Goal: Check status: Check status

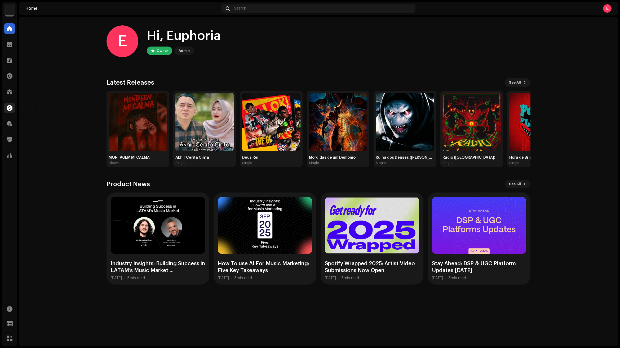
click at [10, 108] on span at bounding box center [10, 108] width 6 height 4
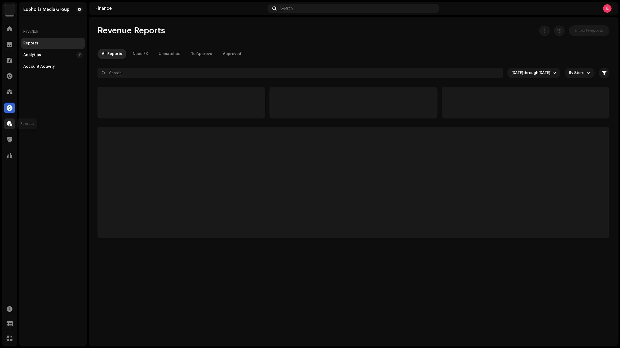
click at [5, 123] on div at bounding box center [9, 124] width 11 height 11
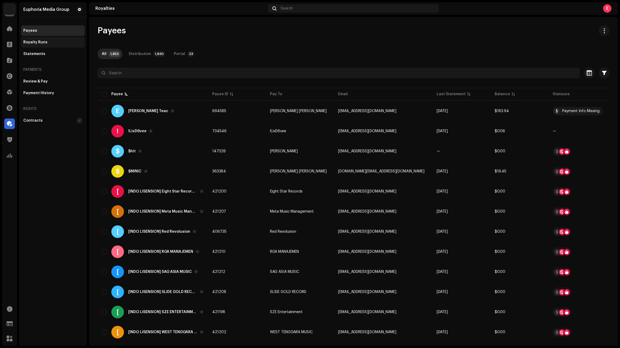
click at [47, 44] on div "Royalty Runs" at bounding box center [52, 42] width 59 height 4
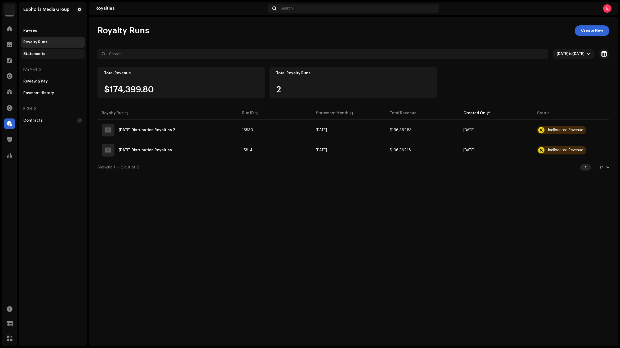
click at [46, 56] on div "Statements" at bounding box center [53, 54] width 64 height 11
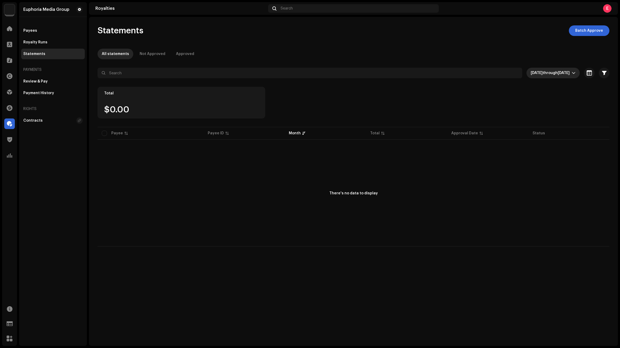
click at [561, 74] on span "[DATE]" at bounding box center [563, 73] width 12 height 4
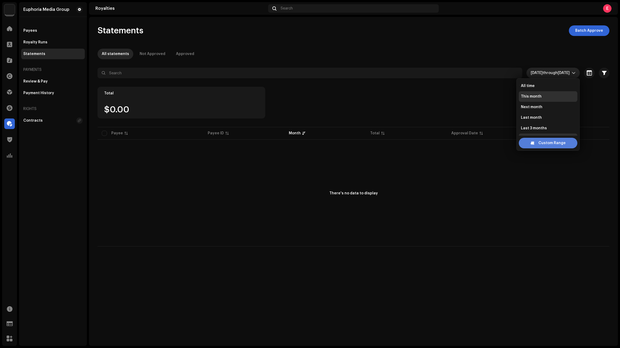
scroll to position [8, 0]
click at [544, 145] on span "Custom Range" at bounding box center [551, 143] width 27 height 11
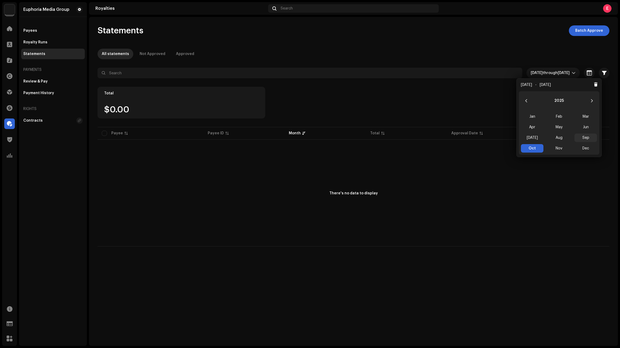
click at [581, 137] on span "Sep" at bounding box center [585, 138] width 23 height 8
click at [559, 202] on div "There's no data to display" at bounding box center [353, 194] width 512 height 106
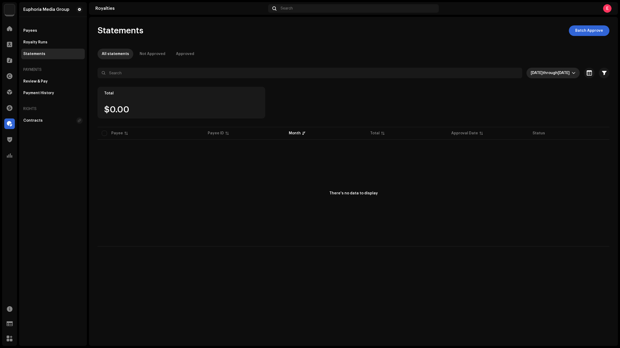
click at [551, 77] on span "[DATE] through [DATE]" at bounding box center [550, 73] width 41 height 11
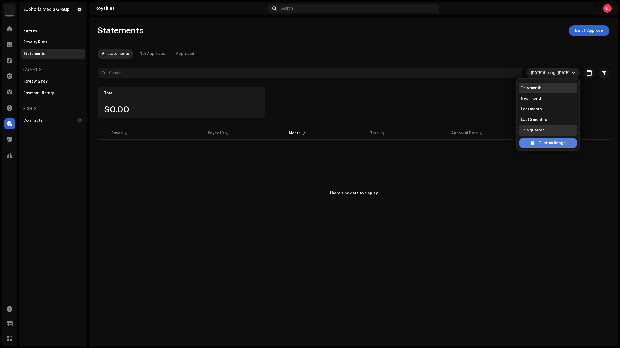
click at [560, 138] on span "Custom Range" at bounding box center [551, 143] width 27 height 11
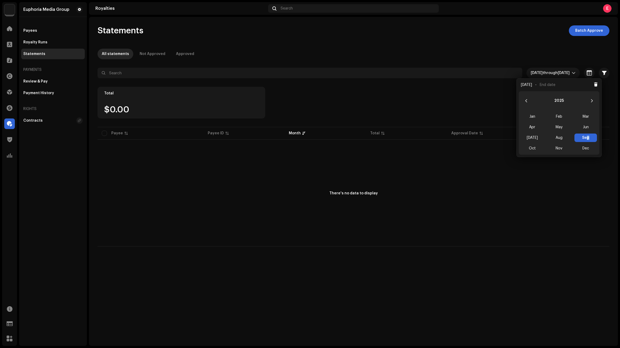
click at [585, 138] on span "Sep Sep" at bounding box center [585, 138] width 23 height 8
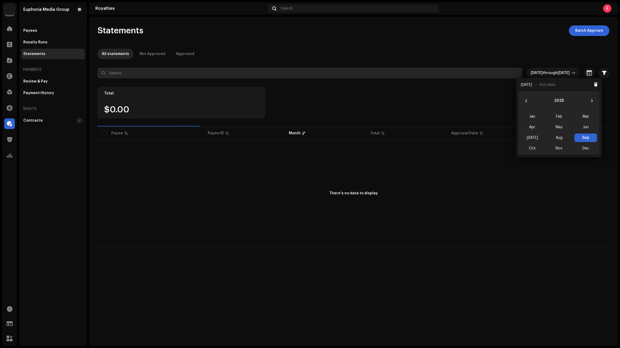
click at [338, 71] on input "text" at bounding box center [309, 73] width 424 height 11
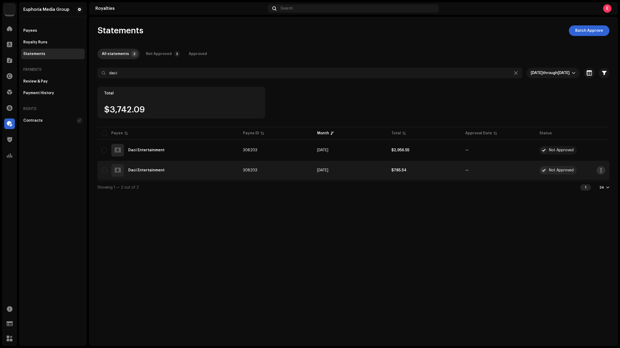
click at [598, 170] on button "button" at bounding box center [600, 170] width 8 height 8
click at [576, 193] on div "Approve" at bounding box center [575, 193] width 49 height 4
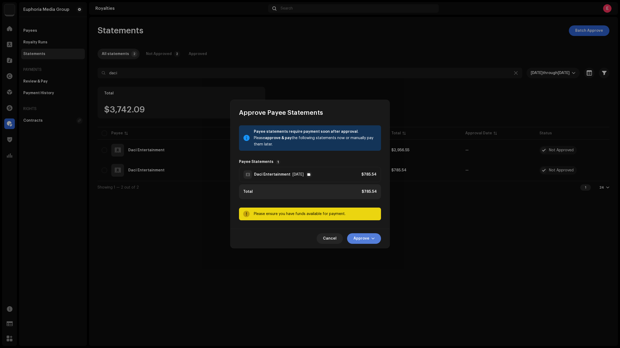
click at [366, 239] on span "Approve" at bounding box center [361, 239] width 16 height 11
click at [374, 251] on span "Approve Only" at bounding box center [364, 252] width 25 height 4
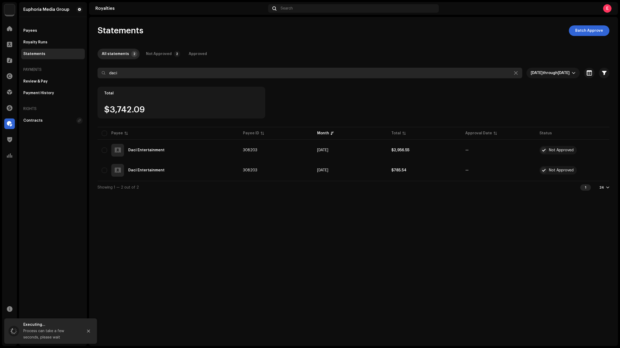
click at [167, 73] on input "daci" at bounding box center [309, 73] width 424 height 11
type input "YEG"
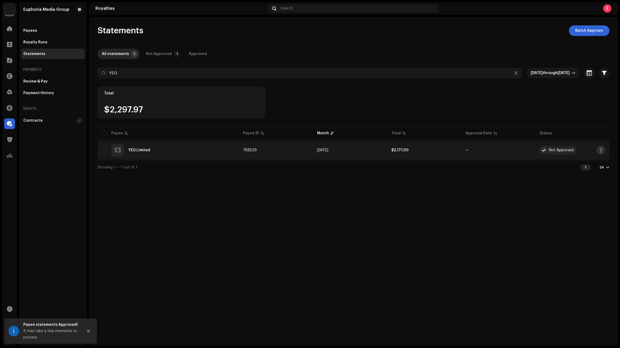
click at [601, 150] on span "button" at bounding box center [601, 150] width 4 height 4
click at [583, 170] on div "Approve" at bounding box center [575, 172] width 53 height 11
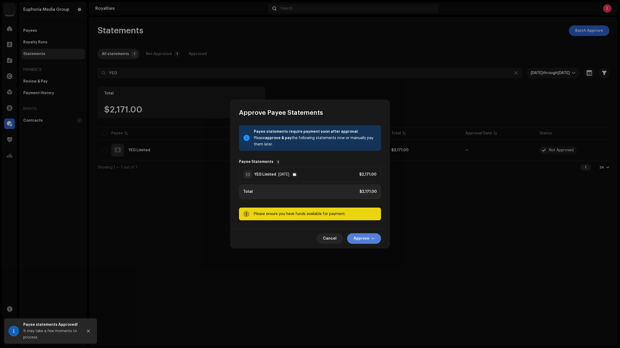
click at [366, 238] on span "Approve" at bounding box center [361, 239] width 16 height 11
click at [377, 252] on div "Approve Only" at bounding box center [376, 252] width 49 height 4
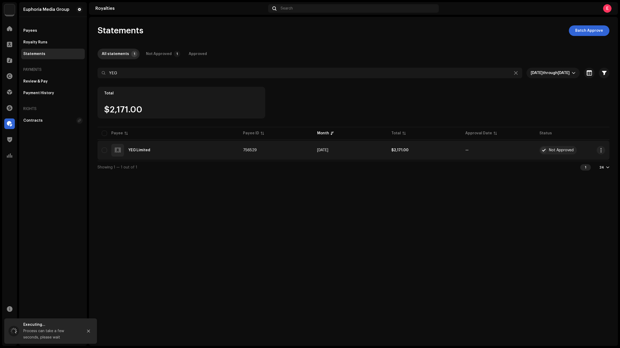
click at [286, 151] on td "756529" at bounding box center [276, 150] width 74 height 19
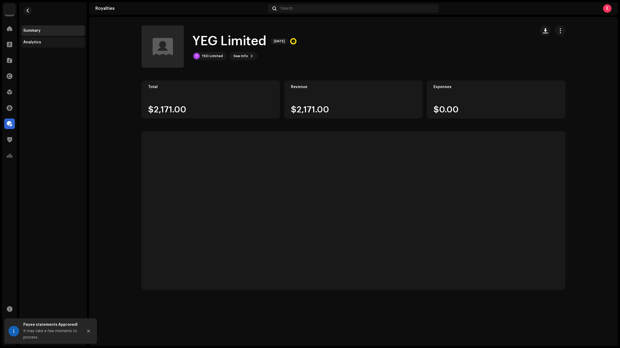
click at [46, 43] on div "Analytics" at bounding box center [52, 42] width 59 height 4
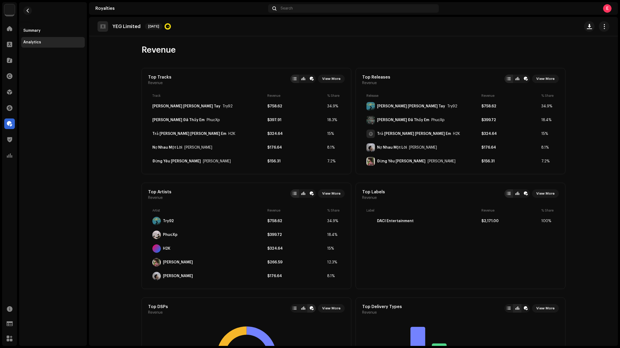
click at [10, 34] on div "Home" at bounding box center [9, 28] width 15 height 15
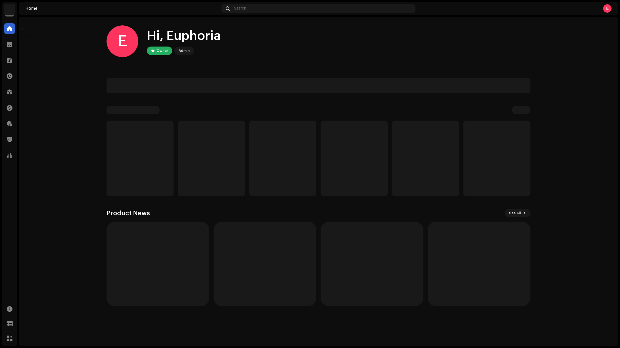
click at [11, 29] on span at bounding box center [9, 28] width 5 height 4
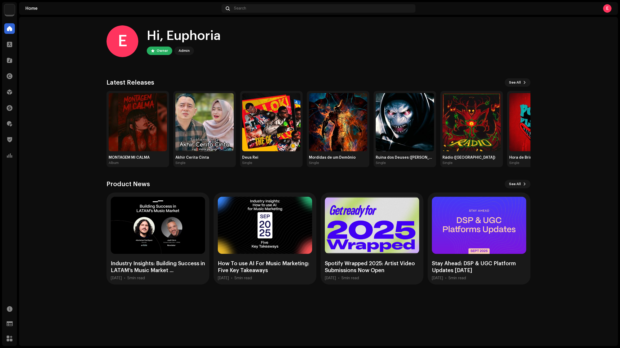
click at [15, 63] on div "Catalog" at bounding box center [9, 60] width 15 height 15
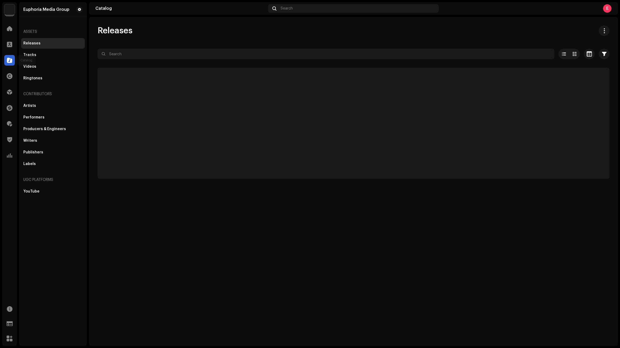
click at [7, 59] on span at bounding box center [9, 60] width 5 height 4
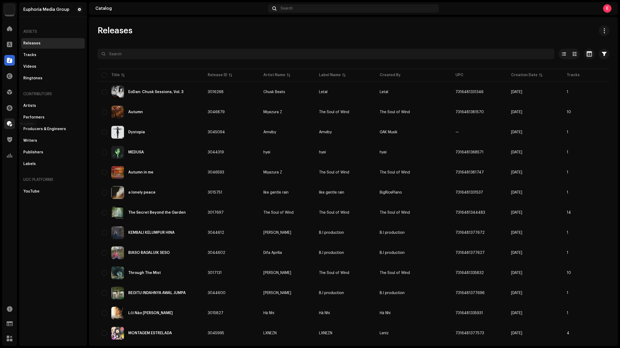
click at [8, 122] on span at bounding box center [9, 124] width 5 height 4
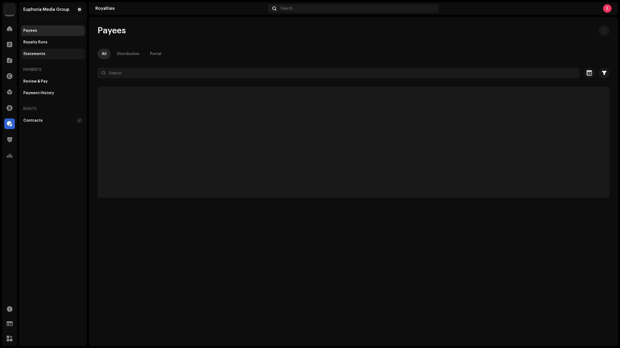
click at [40, 53] on div "Statements" at bounding box center [34, 54] width 22 height 4
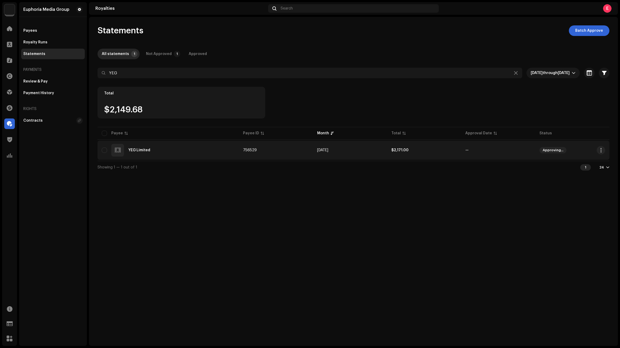
click at [227, 155] on div "YEG Limited" at bounding box center [168, 150] width 133 height 13
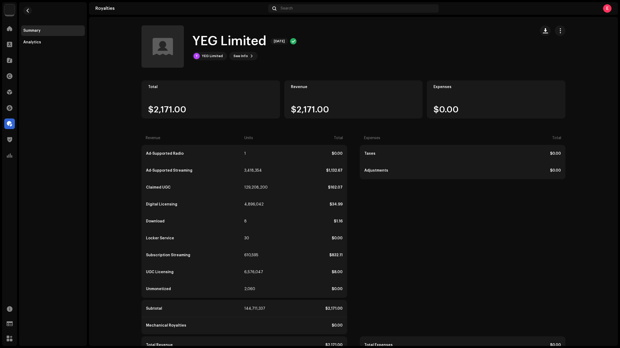
click at [226, 37] on h1 "YEG Limited" at bounding box center [229, 41] width 74 height 17
copy h1 "Limited"
drag, startPoint x: 193, startPoint y: 39, endPoint x: 243, endPoint y: 43, distance: 50.7
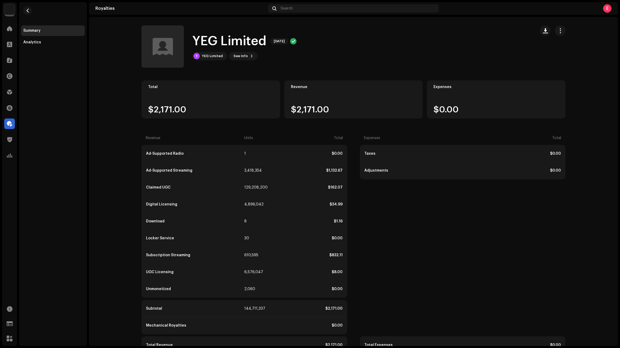
click at [266, 47] on h1 "YEG Limited" at bounding box center [229, 41] width 74 height 17
copy h1 "YEG Limited"
click at [207, 56] on div "YEG Limited" at bounding box center [212, 56] width 21 height 4
